Goal: Information Seeking & Learning: Learn about a topic

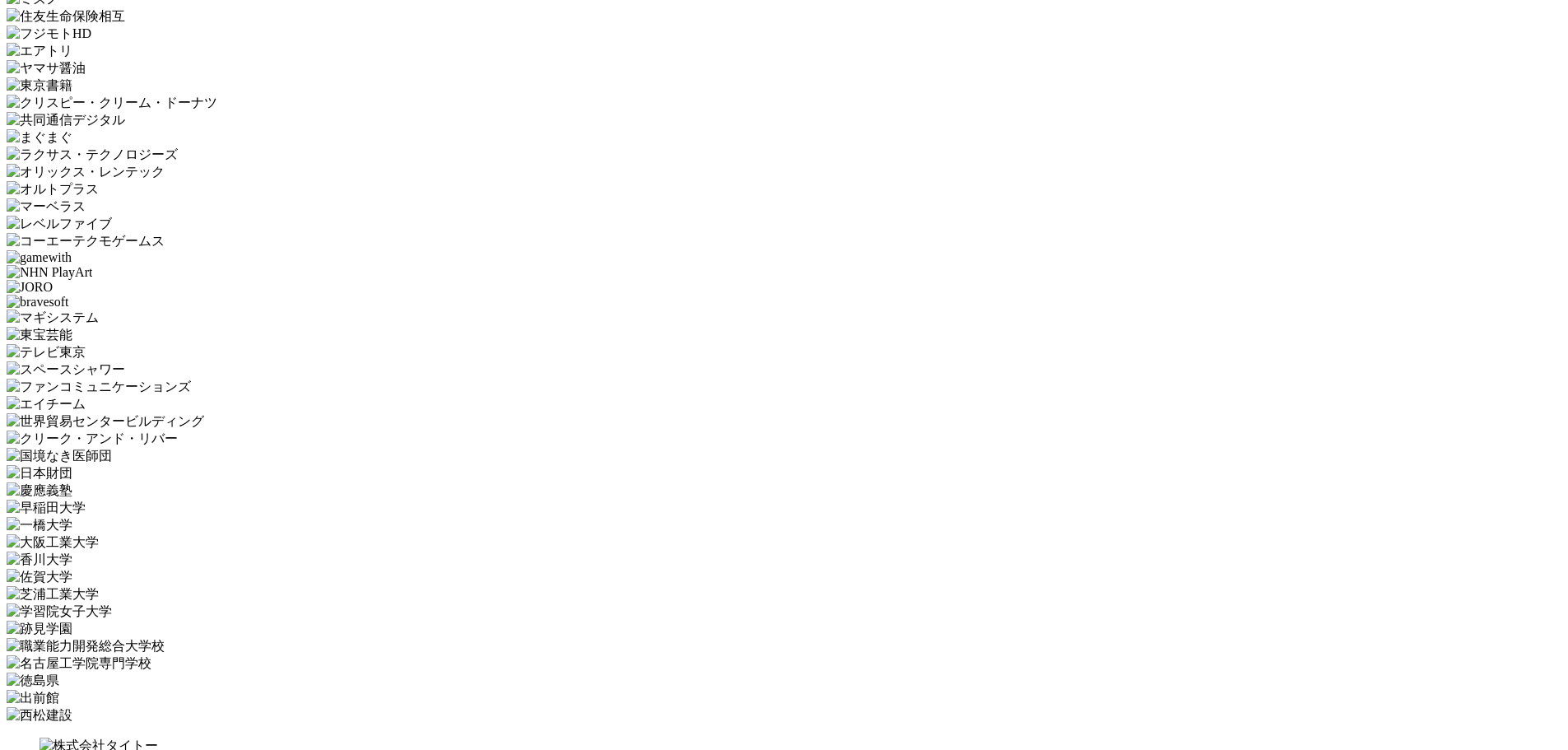
scroll to position [5922, 0]
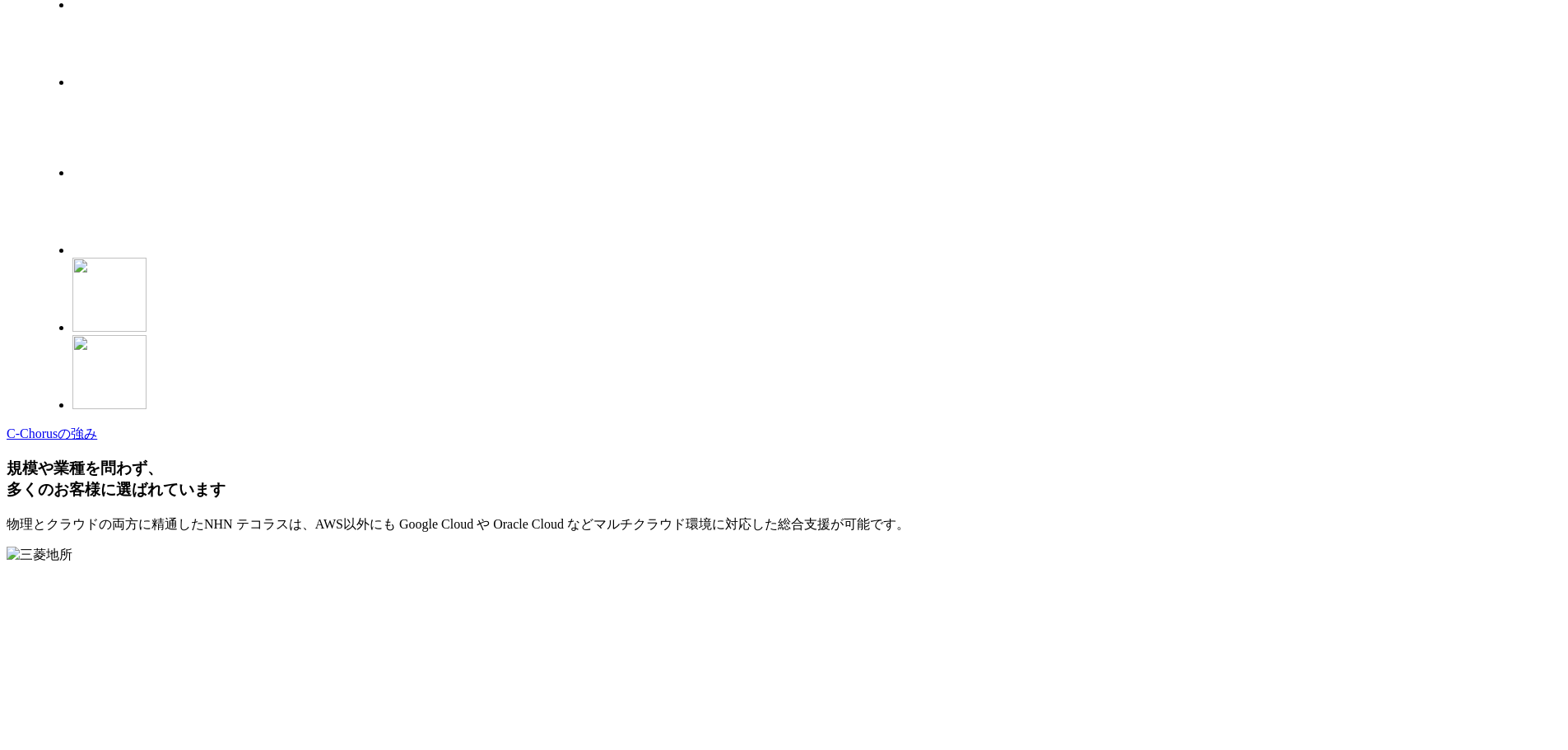
scroll to position [4523, 0]
